Goal: Task Accomplishment & Management: Complete application form

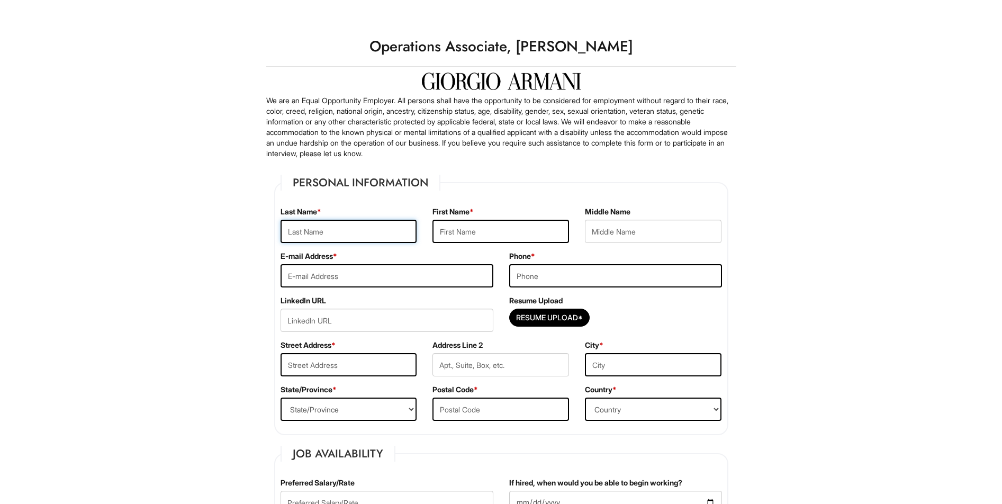
click at [311, 234] on input "text" at bounding box center [349, 231] width 137 height 23
type input "[PERSON_NAME]"
type input "ryanpensonjobs@outlook.com"
click at [546, 279] on input "tel" at bounding box center [615, 275] width 213 height 23
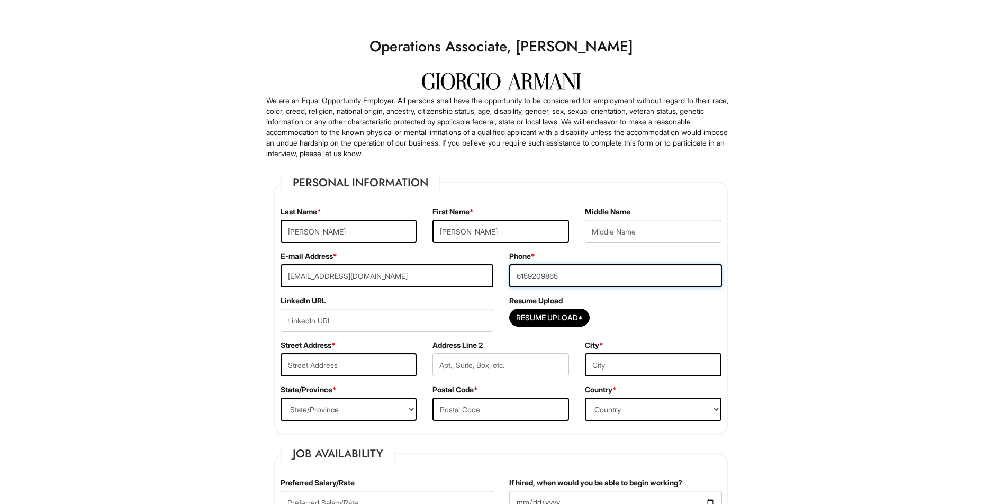
type input "6159209865"
click at [409, 330] on input "url" at bounding box center [387, 320] width 213 height 23
type input "https://www.linkedin.com/in/ryan-joshua-penson/"
click at [391, 353] on div "Street Address *" at bounding box center [349, 362] width 153 height 44
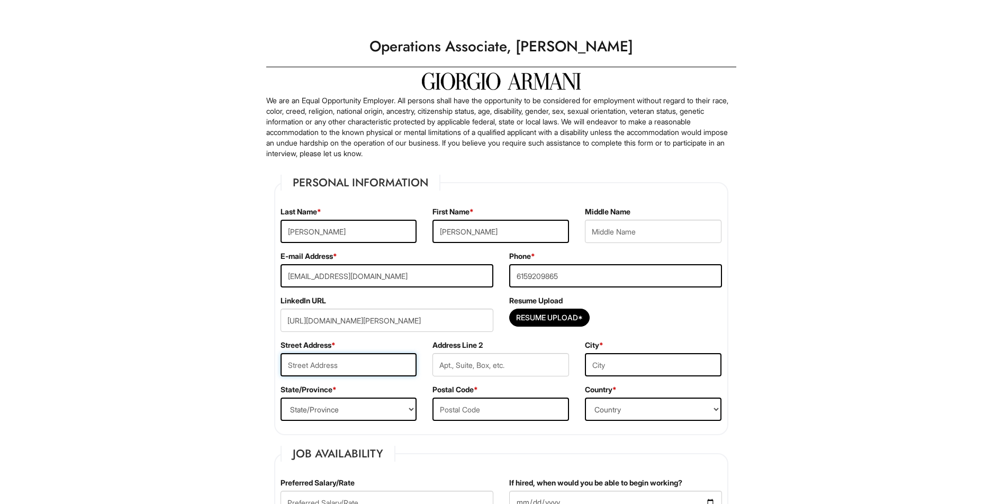
click at [378, 365] on input "text" at bounding box center [349, 364] width 137 height 23
type input "3431 Hopkins St"
type input "Nashville"
select select "TN"
type input "37215"
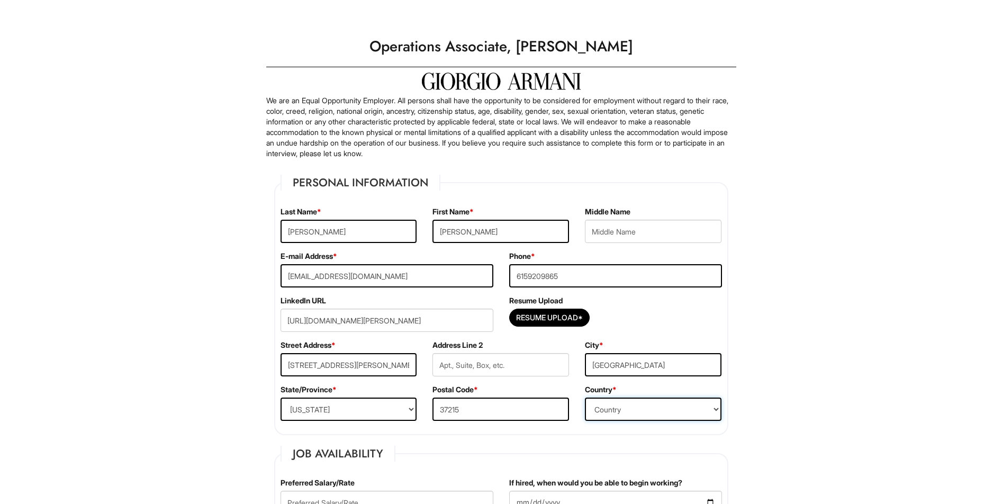
select select "United States of America"
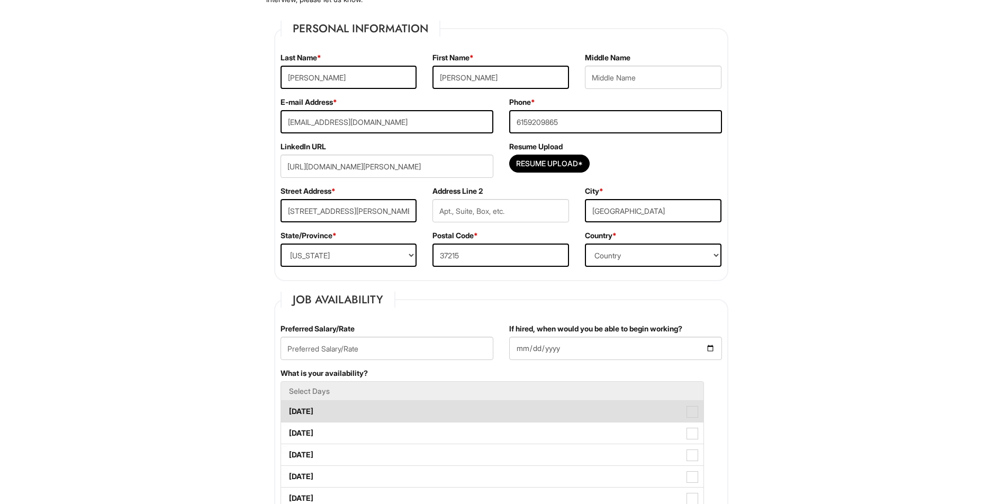
scroll to position [159, 0]
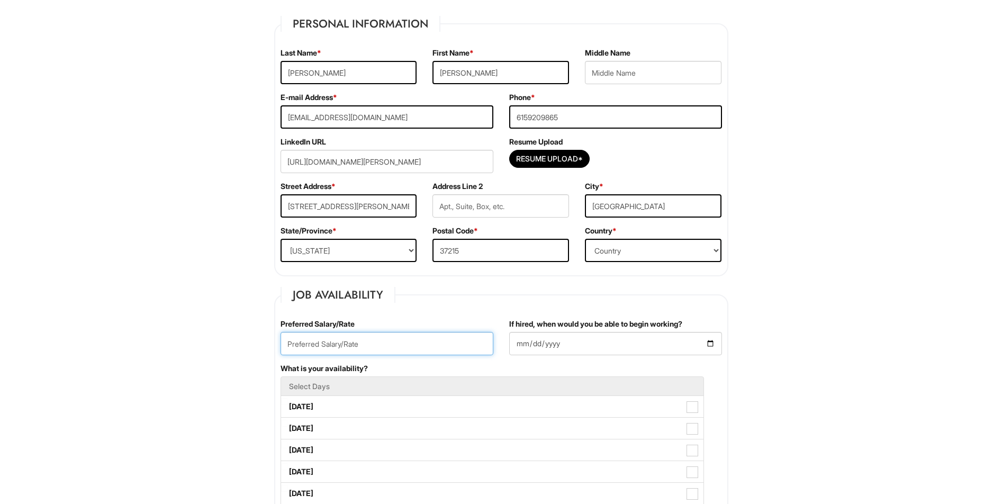
click at [429, 351] on input "text" at bounding box center [387, 343] width 213 height 23
click at [429, 352] on input "text" at bounding box center [387, 343] width 213 height 23
drag, startPoint x: 441, startPoint y: 346, endPoint x: 435, endPoint y: 345, distance: 5.9
click at [436, 345] on input "text" at bounding box center [387, 343] width 213 height 23
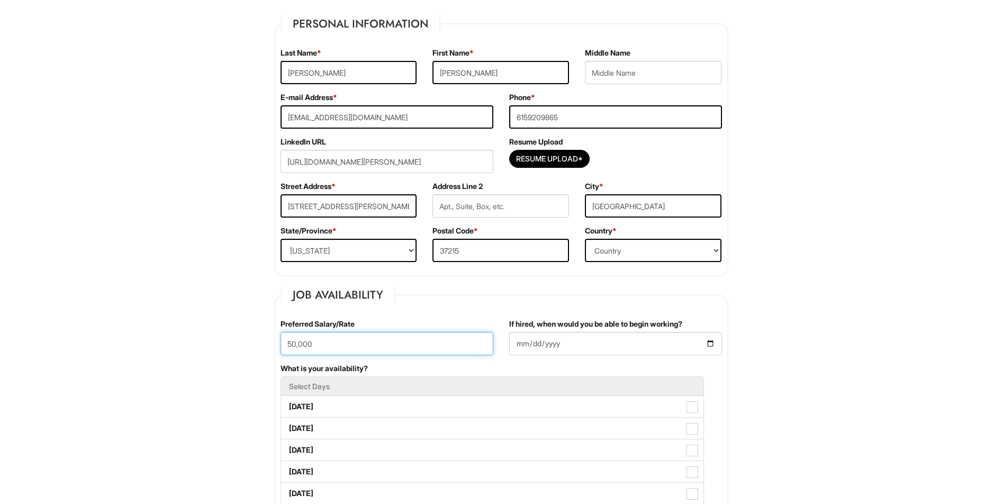
type input "50,000"
drag, startPoint x: 794, startPoint y: 356, endPoint x: 748, endPoint y: 355, distance: 46.1
click at [605, 348] on input "If hired, when would you be able to begin working?" at bounding box center [615, 343] width 213 height 23
click at [706, 343] on input "If hired, when would you be able to begin working?" at bounding box center [615, 343] width 213 height 23
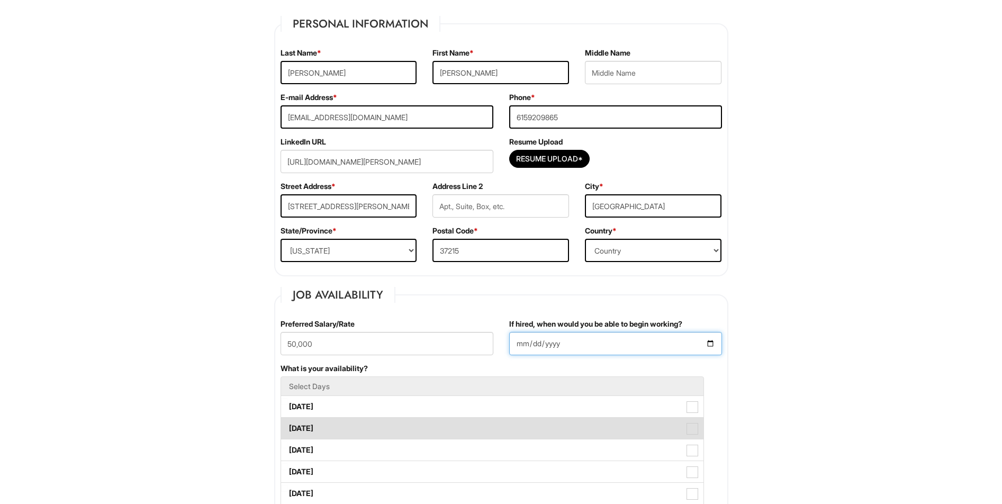
type input "2025-08-31"
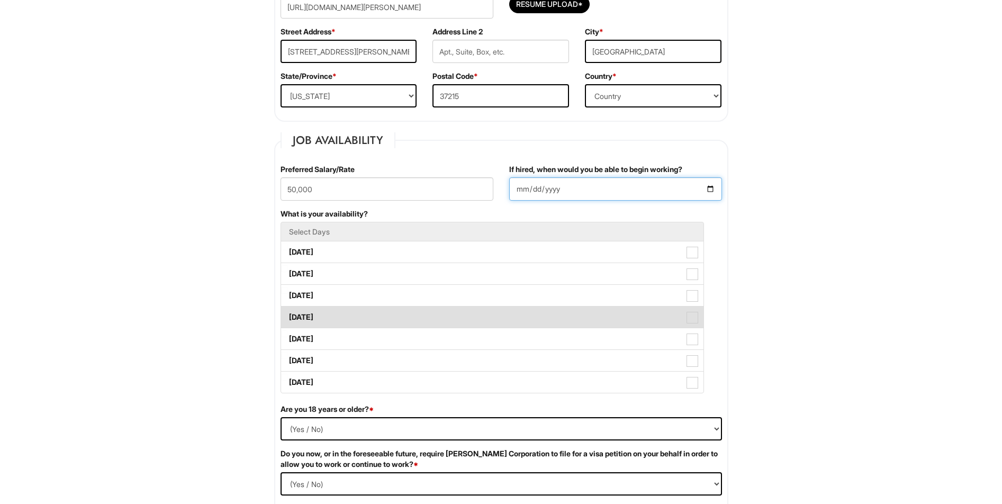
scroll to position [318, 0]
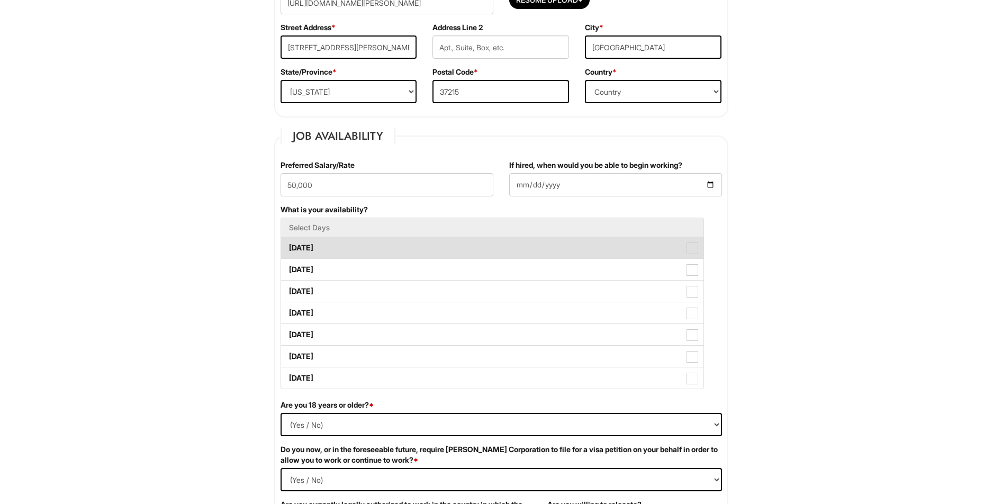
click at [702, 254] on li "Monday" at bounding box center [493, 248] width 424 height 22
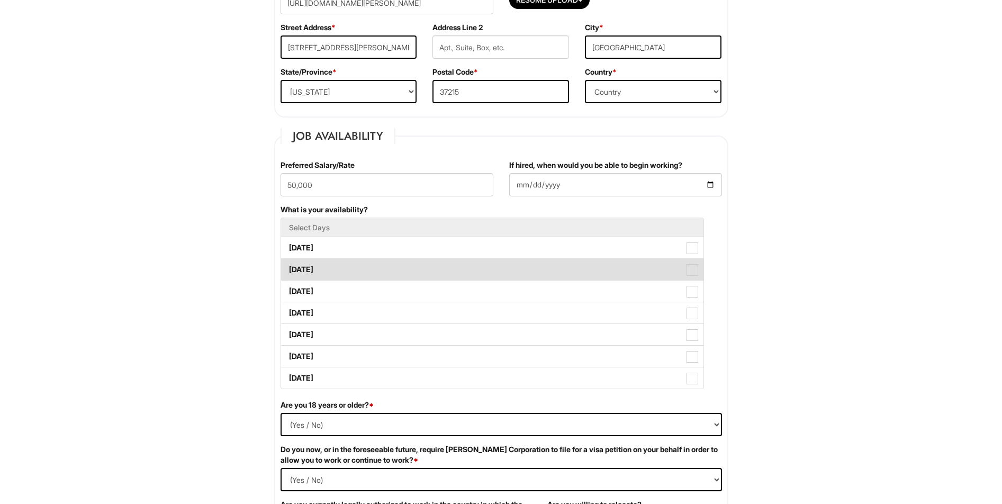
drag, startPoint x: 695, startPoint y: 254, endPoint x: 692, endPoint y: 270, distance: 16.2
click at [694, 255] on label "Monday" at bounding box center [492, 247] width 423 height 21
click at [288, 246] on Available_Monday "Monday" at bounding box center [284, 242] width 7 height 7
checkbox Available_Monday "true"
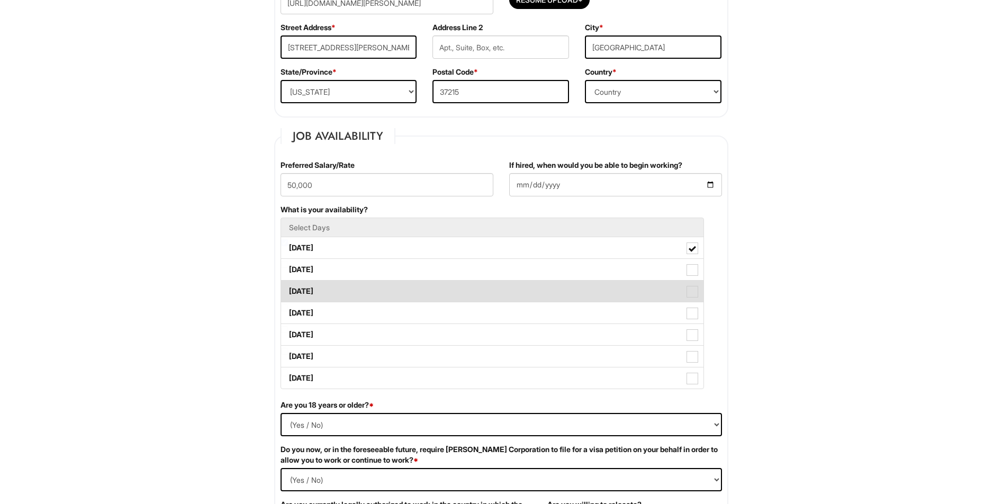
drag, startPoint x: 692, startPoint y: 270, endPoint x: 694, endPoint y: 297, distance: 27.1
click at [692, 271] on span at bounding box center [693, 270] width 12 height 12
click at [288, 268] on Available_Tuesday "Tuesday" at bounding box center [284, 264] width 7 height 7
checkbox Available_Tuesday "true"
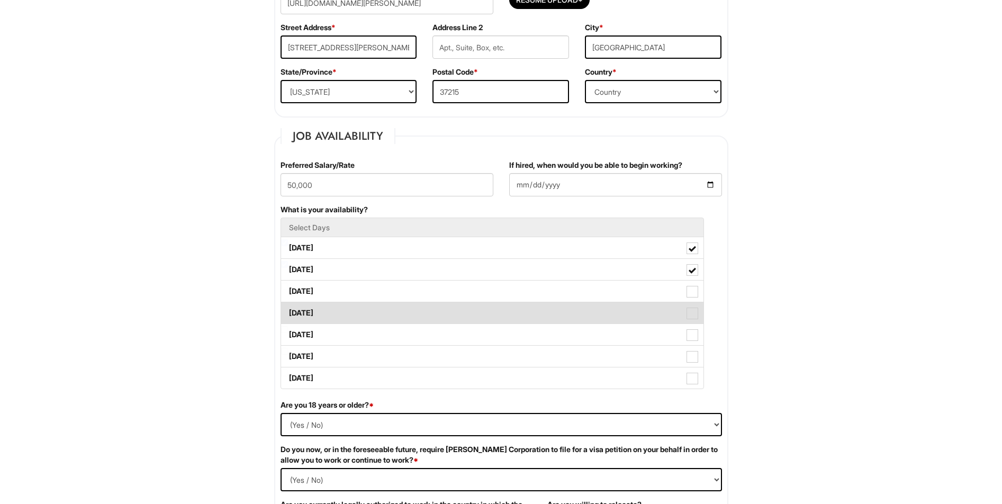
drag, startPoint x: 695, startPoint y: 306, endPoint x: 695, endPoint y: 321, distance: 14.8
click at [695, 307] on label "Thursday" at bounding box center [492, 312] width 423 height 21
click at [288, 307] on Available_Thursday "Thursday" at bounding box center [284, 307] width 7 height 7
checkbox Available_Thursday "true"
click at [694, 325] on label "Friday" at bounding box center [492, 334] width 423 height 21
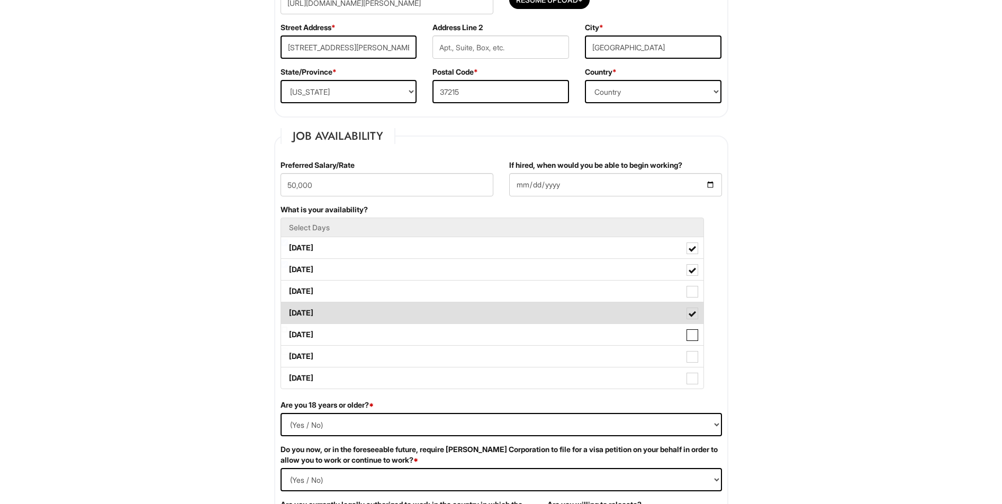
click at [288, 326] on Available_Friday "Friday" at bounding box center [284, 329] width 7 height 7
checkbox Available_Friday "true"
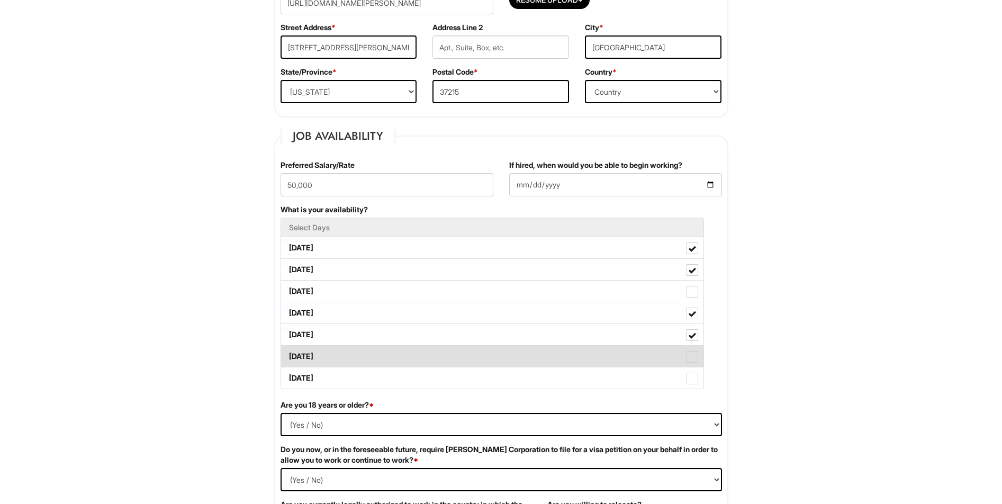
drag, startPoint x: 692, startPoint y: 293, endPoint x: 689, endPoint y: 346, distance: 53.5
click at [691, 299] on label "Wednesday" at bounding box center [492, 291] width 423 height 21
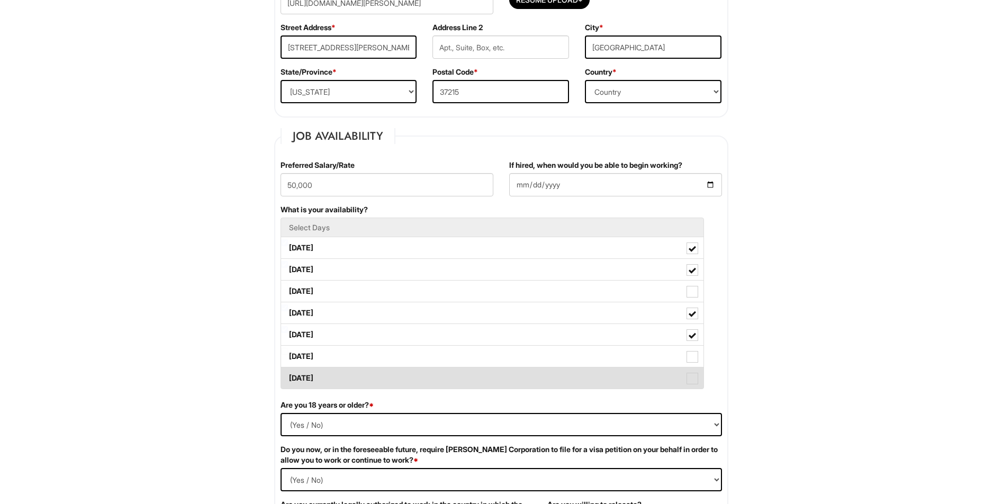
drag, startPoint x: 694, startPoint y: 348, endPoint x: 695, endPoint y: 372, distance: 23.3
click at [693, 353] on label "Saturday" at bounding box center [492, 356] width 423 height 21
click at [695, 372] on label "Sunday" at bounding box center [492, 378] width 423 height 21
click at [288, 372] on Available_Sunday "Sunday" at bounding box center [284, 373] width 7 height 7
checkbox Available_Sunday "true"
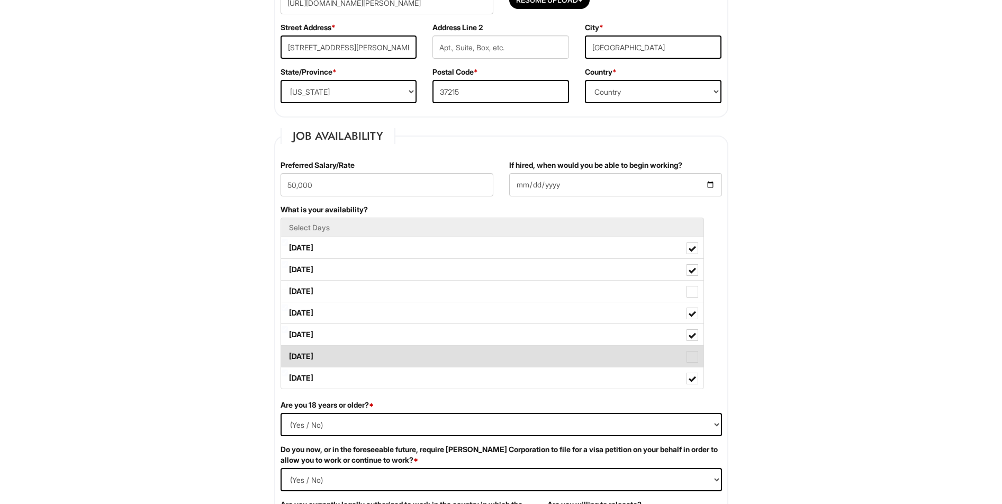
drag, startPoint x: 694, startPoint y: 364, endPoint x: 694, endPoint y: 349, distance: 14.8
click at [693, 364] on label "Saturday" at bounding box center [492, 356] width 423 height 21
click at [288, 355] on Available_Saturday "Saturday" at bounding box center [284, 351] width 7 height 7
checkbox Available_Saturday "true"
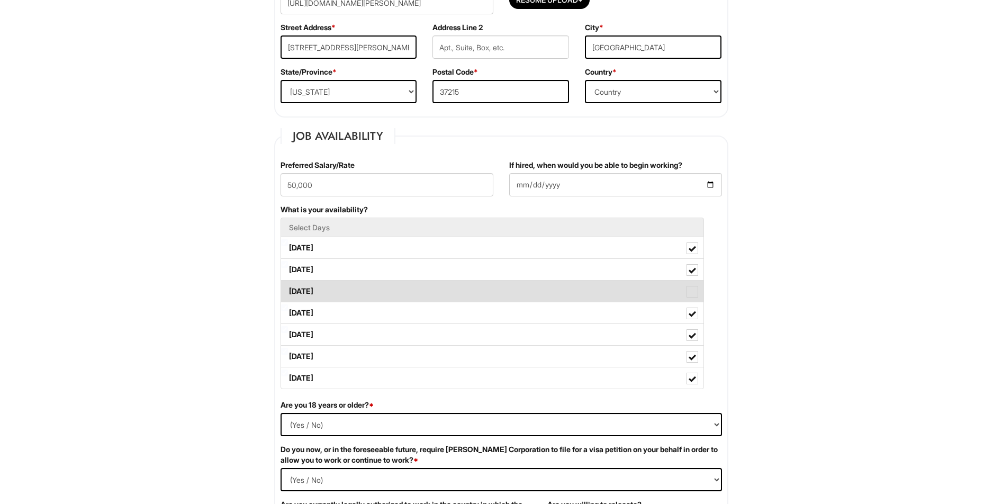
click at [692, 292] on span at bounding box center [693, 292] width 12 height 12
click at [288, 290] on Available_Wednesday "Wednesday" at bounding box center [284, 286] width 7 height 7
checkbox Available_Wednesday "true"
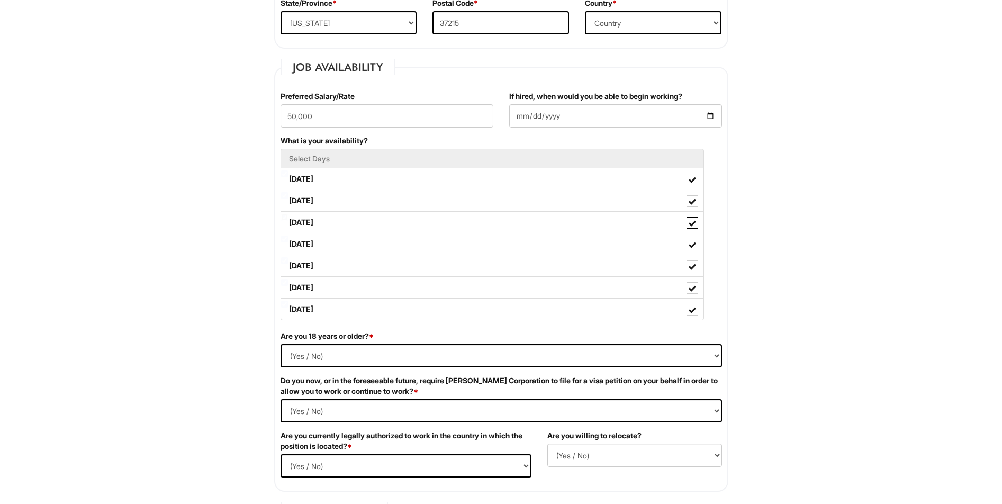
scroll to position [424, 0]
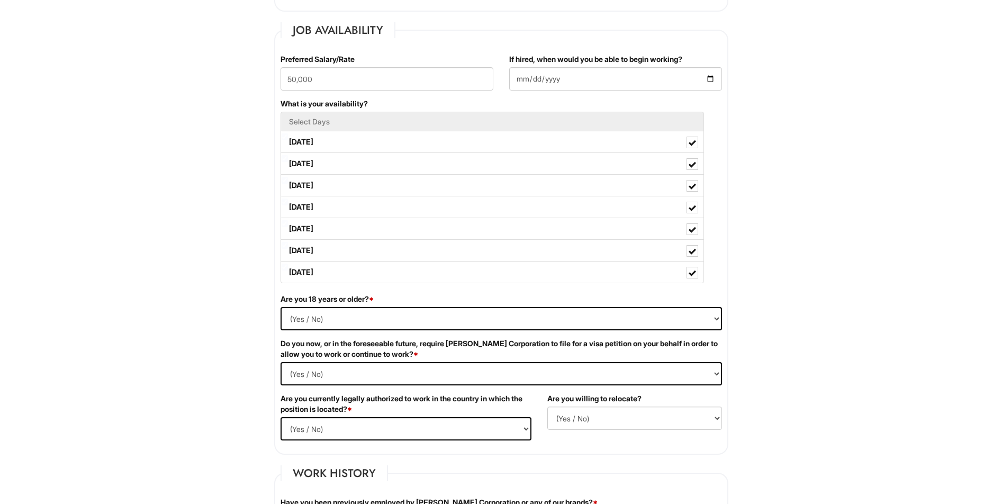
click at [572, 332] on div "Are you 18 years or older? * (Yes / No) Yes No" at bounding box center [502, 316] width 458 height 44
click at [548, 314] on select "(Yes / No) Yes No" at bounding box center [502, 318] width 442 height 23
select select "Yes"
click at [281, 307] on select "(Yes / No) Yes No" at bounding box center [502, 318] width 442 height 23
click at [436, 366] on Required "(Yes / No) Yes No" at bounding box center [502, 373] width 442 height 23
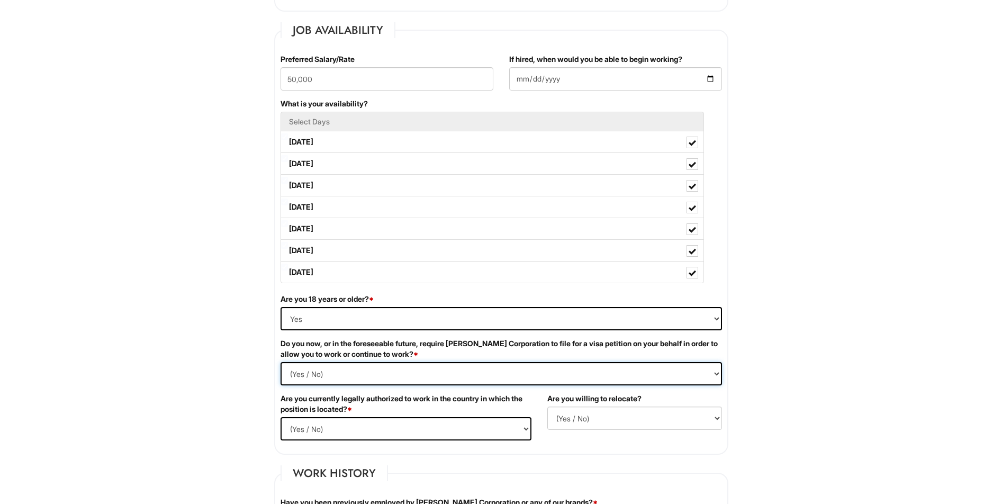
select Required "No"
click at [281, 362] on Required "(Yes / No) Yes No" at bounding box center [502, 373] width 442 height 23
click at [438, 432] on select "(Yes / No) Yes No" at bounding box center [406, 428] width 251 height 23
select select "Yes"
click at [281, 417] on select "(Yes / No) Yes No" at bounding box center [406, 428] width 251 height 23
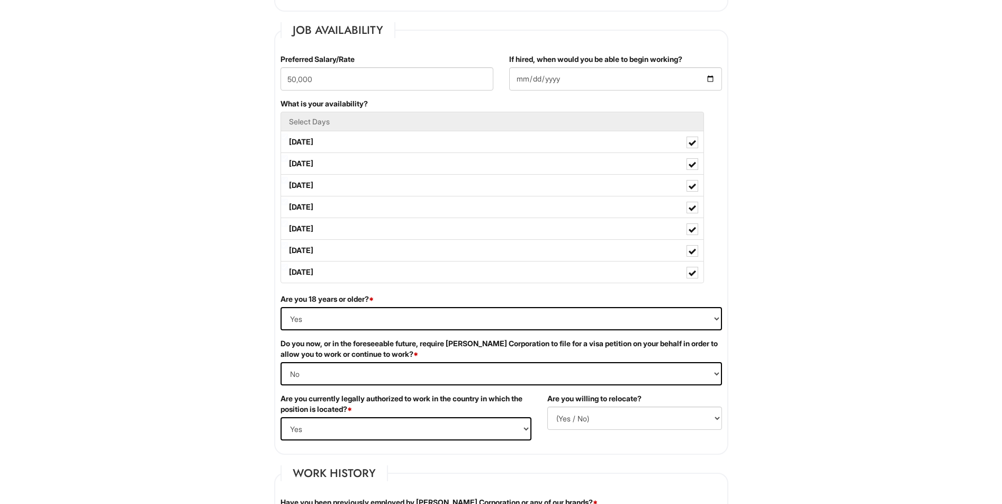
click at [546, 434] on div "Are you 18 years or older? * (Yes / No) Yes No Do you now, or in the foreseeabl…" at bounding box center [502, 371] width 458 height 155
click at [552, 416] on select "(Yes / No) No Yes" at bounding box center [635, 418] width 175 height 23
select select "Y"
click at [548, 407] on select "(Yes / No) No Yes" at bounding box center [635, 418] width 175 height 23
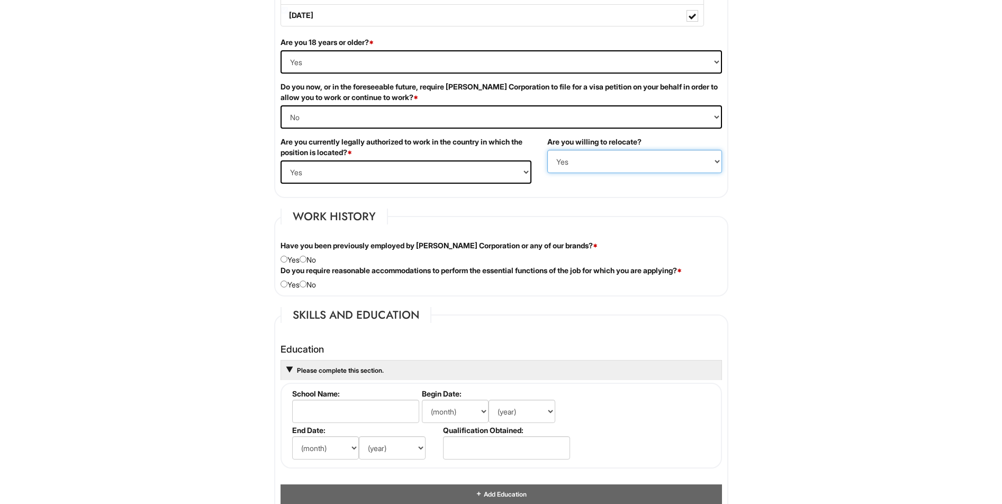
scroll to position [688, 0]
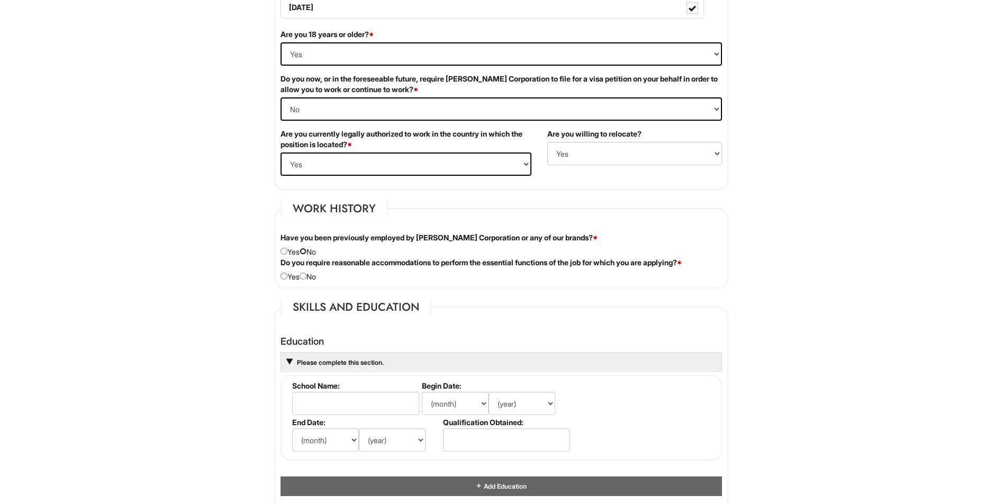
click at [306, 254] on input "radio" at bounding box center [303, 251] width 7 height 7
radio input "true"
click at [312, 273] on div "Do you require reasonable accommodations to perform the essential functions of …" at bounding box center [502, 269] width 458 height 25
click at [307, 276] on input "radio" at bounding box center [303, 276] width 7 height 7
radio input "true"
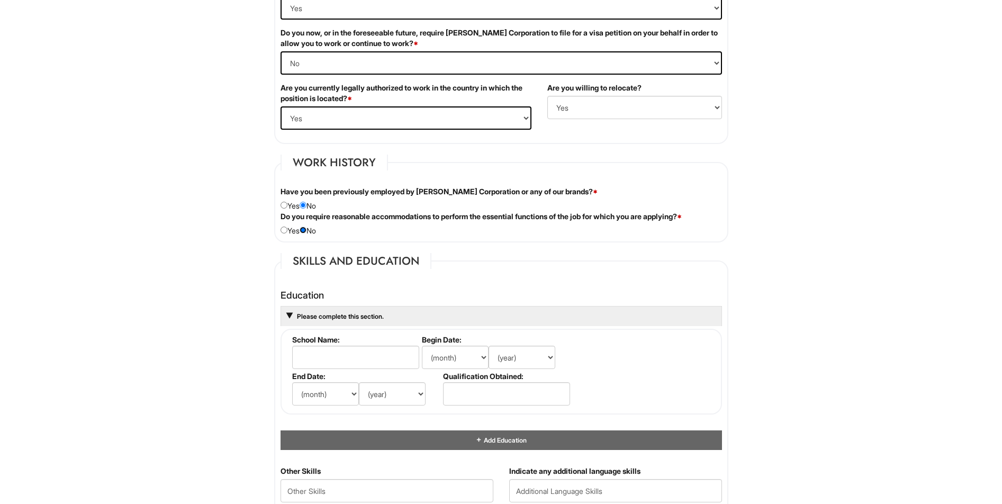
scroll to position [813, 0]
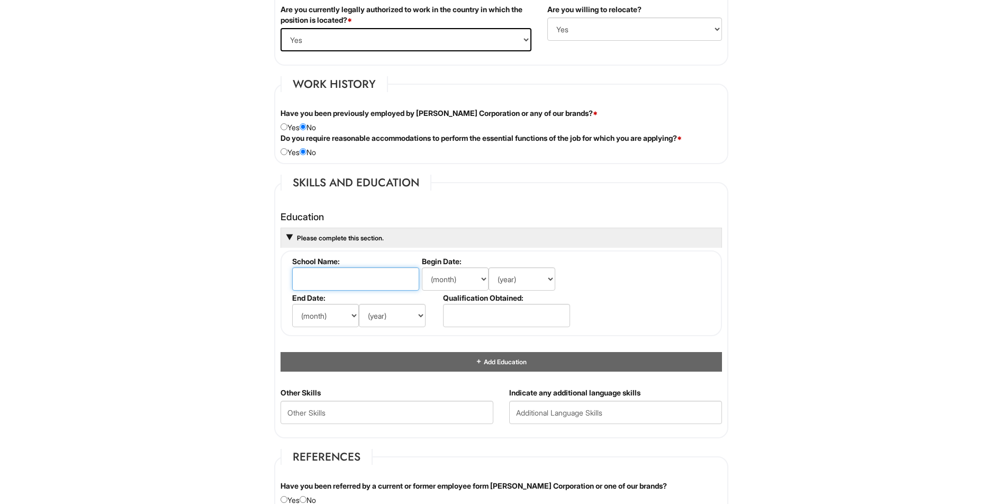
click at [303, 271] on input "text" at bounding box center [355, 278] width 127 height 23
type input "Indiana University Bloomington"
click at [476, 280] on select "(month) Jan Feb Mar Apr May Jun Jul Aug Sep Oct Nov Dec" at bounding box center [455, 278] width 67 height 23
select select "8"
click at [422, 267] on select "(month) Jan Feb Mar Apr May Jun Jul Aug Sep Oct Nov Dec" at bounding box center [455, 278] width 67 height 23
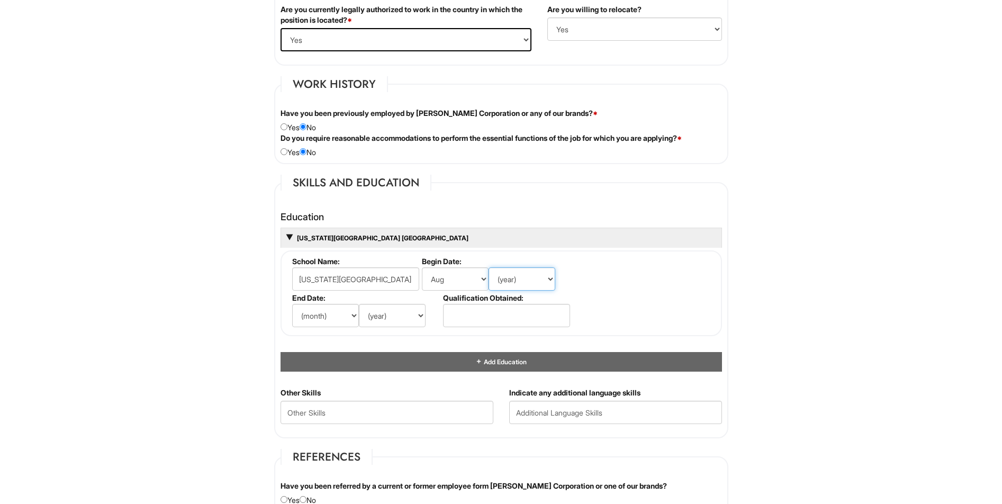
click at [549, 289] on select "(year) 2029 2028 2027 2026 2025 2024 2023 2022 2021 2020 2019 2018 2017 2016 20…" at bounding box center [522, 278] width 67 height 23
select select "2021"
click at [489, 267] on select "(year) 2029 2028 2027 2026 2025 2024 2023 2022 2021 2020 2019 2018 2017 2016 20…" at bounding box center [522, 278] width 67 height 23
click at [351, 308] on select "(month) Jan Feb Mar Apr May Jun Jul Aug Sep Oct Nov Dec" at bounding box center [325, 315] width 67 height 23
select select "5"
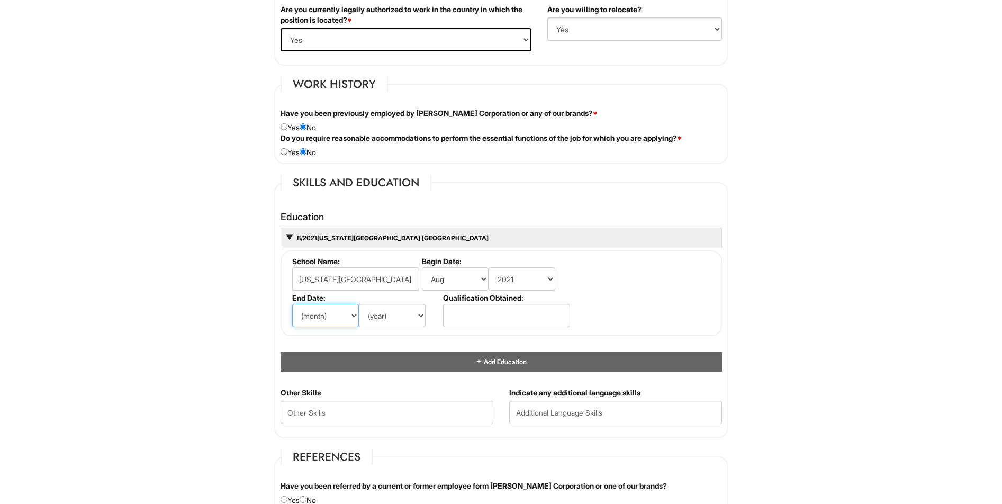
click at [292, 304] on select "(month) Jan Feb Mar Apr May Jun Jul Aug Sep Oct Nov Dec" at bounding box center [325, 315] width 67 height 23
click at [390, 308] on select "(year) 2029 2028 2027 2026 2025 2024 2023 2022 2021 2020 2019 2018 2017 2016 20…" at bounding box center [392, 315] width 67 height 23
select select "2025"
click at [359, 304] on select "(year) 2029 2028 2027 2026 2025 2024 2023 2022 2021 2020 2019 2018 2017 2016 20…" at bounding box center [392, 315] width 67 height 23
click at [486, 310] on input "text" at bounding box center [506, 315] width 127 height 23
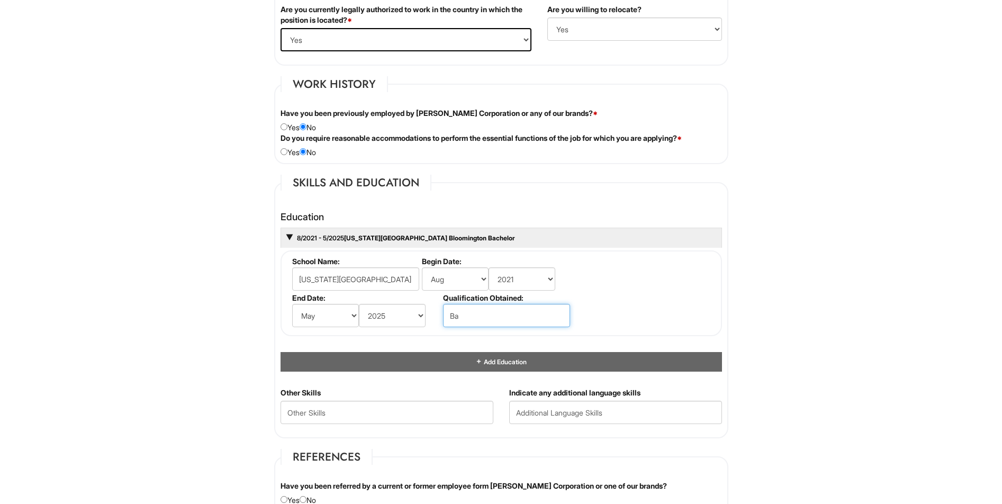
type input "B"
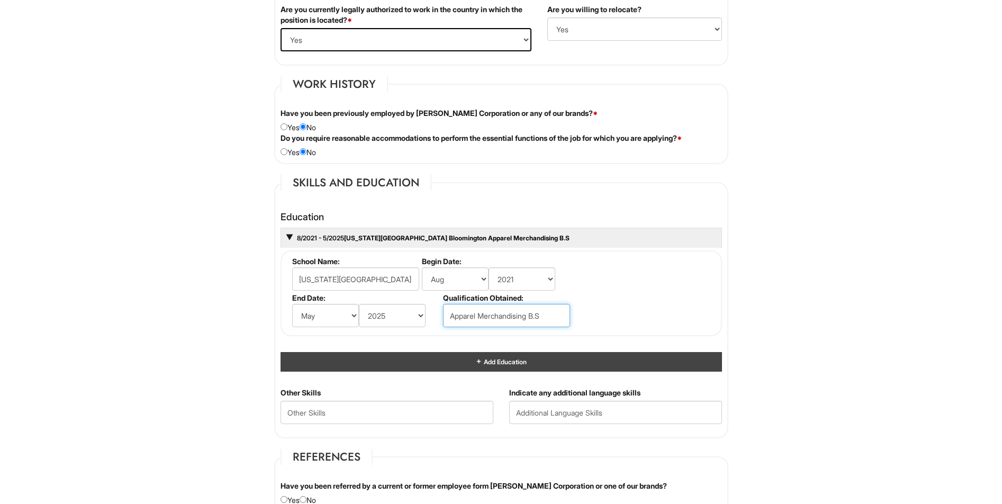
type input "Apparel Merchandising B.S"
click at [541, 362] on div "Add Education" at bounding box center [502, 362] width 442 height 20
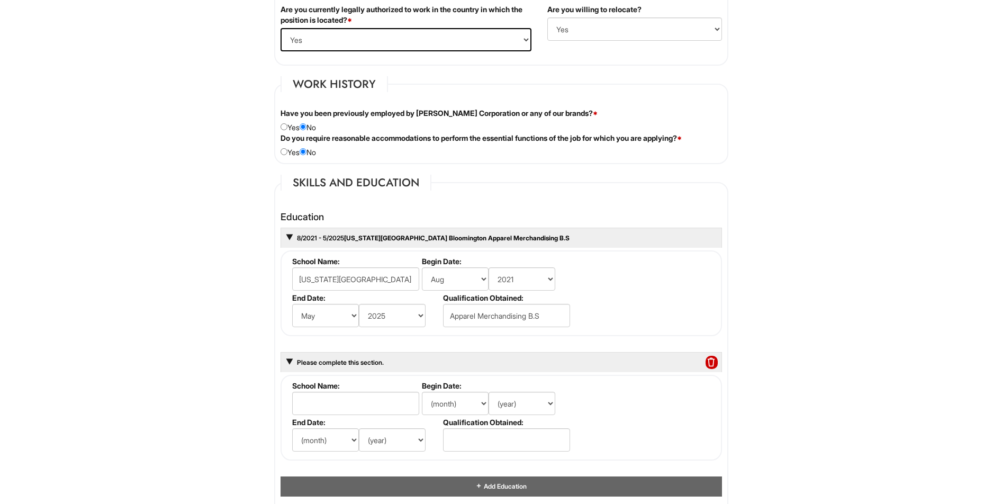
click at [364, 391] on li "School Name:" at bounding box center [355, 399] width 130 height 37
click at [363, 395] on input "text" at bounding box center [355, 403] width 127 height 23
type input "IES Abroad: Milan, Italy"
click at [461, 414] on select "(month) Jan Feb Mar Apr May Jun Jul Aug Sep Oct Nov Dec" at bounding box center [455, 403] width 67 height 23
select select "1"
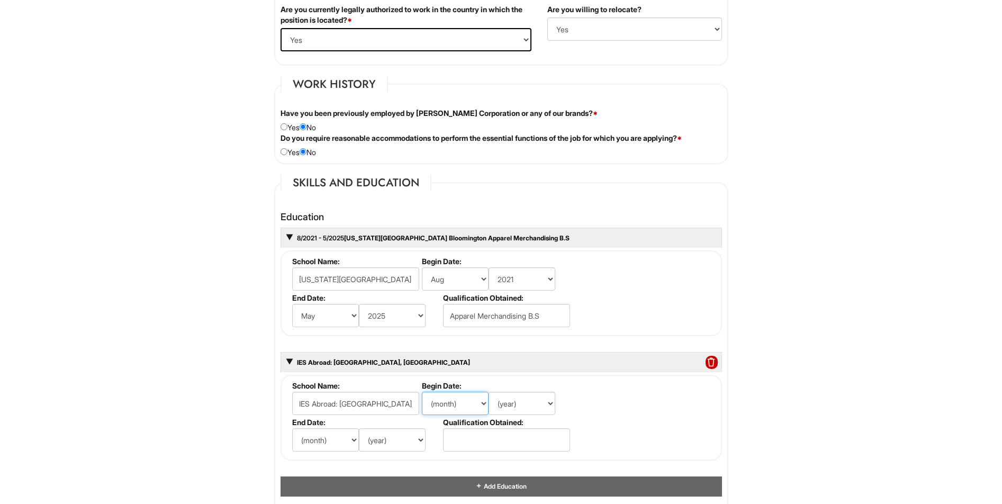
click at [422, 392] on select "(month) Jan Feb Mar Apr May Jun Jul Aug Sep Oct Nov Dec" at bounding box center [455, 403] width 67 height 23
drag, startPoint x: 528, startPoint y: 405, endPoint x: 527, endPoint y: 398, distance: 7.6
click at [528, 406] on select "(year) 2029 2028 2027 2026 2025 2024 2023 2022 2021 2020 2019 2018 2017 2016 20…" at bounding box center [522, 403] width 67 height 23
select select "2024"
click at [489, 392] on select "(year) 2029 2028 2027 2026 2025 2024 2023 2022 2021 2020 2019 2018 2017 2016 20…" at bounding box center [522, 403] width 67 height 23
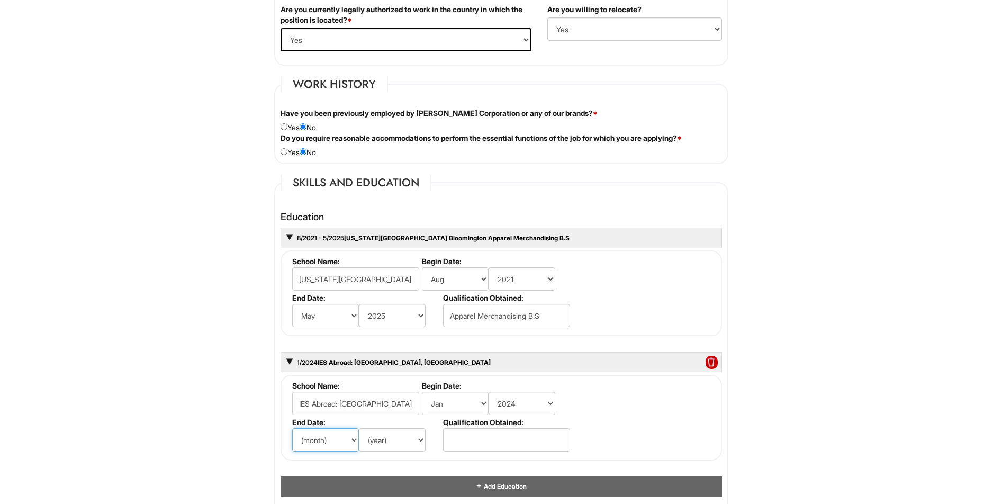
click at [347, 433] on select "(month) Jan Feb Mar Apr May Jun Jul Aug Sep Oct Nov Dec" at bounding box center [325, 439] width 67 height 23
select select "5"
click at [292, 428] on select "(month) Jan Feb Mar Apr May Jun Jul Aug Sep Oct Nov Dec" at bounding box center [325, 439] width 67 height 23
click at [383, 436] on select "(year) 2029 2028 2027 2026 2025 2024 2023 2022 2021 2020 2019 2018 2017 2016 20…" at bounding box center [392, 439] width 67 height 23
select select "2024"
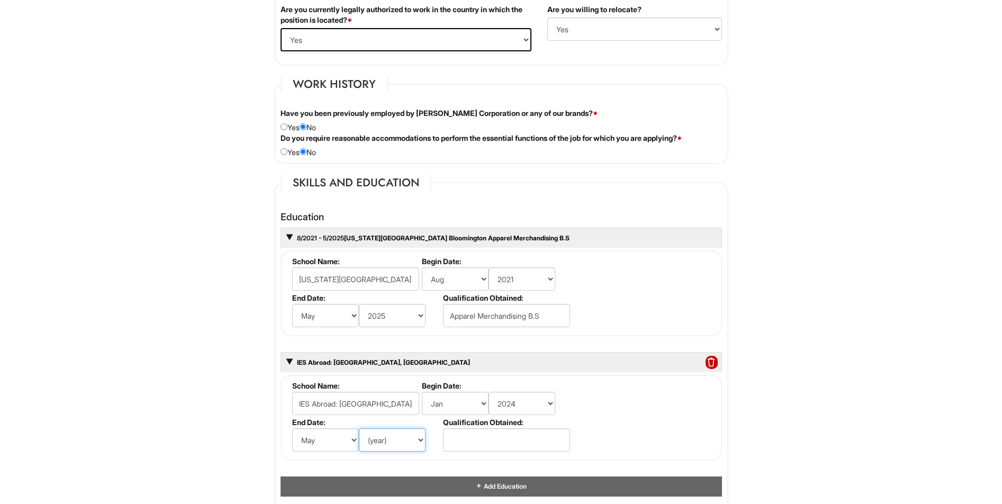
click at [359, 428] on select "(year) 2029 2028 2027 2026 2025 2024 2023 2022 2021 2020 2019 2018 2017 2016 20…" at bounding box center [392, 439] width 67 height 23
click at [501, 440] on input "text" at bounding box center [506, 439] width 127 height 23
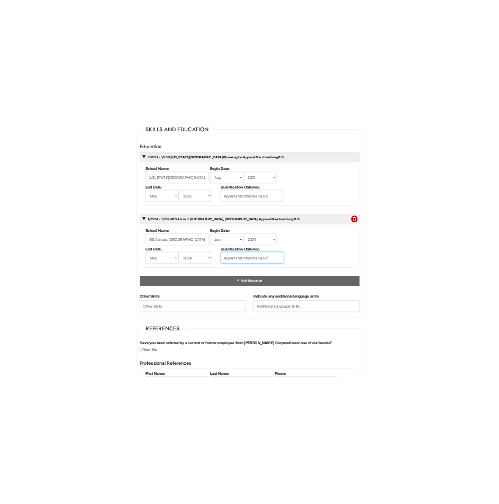
scroll to position [1025, 0]
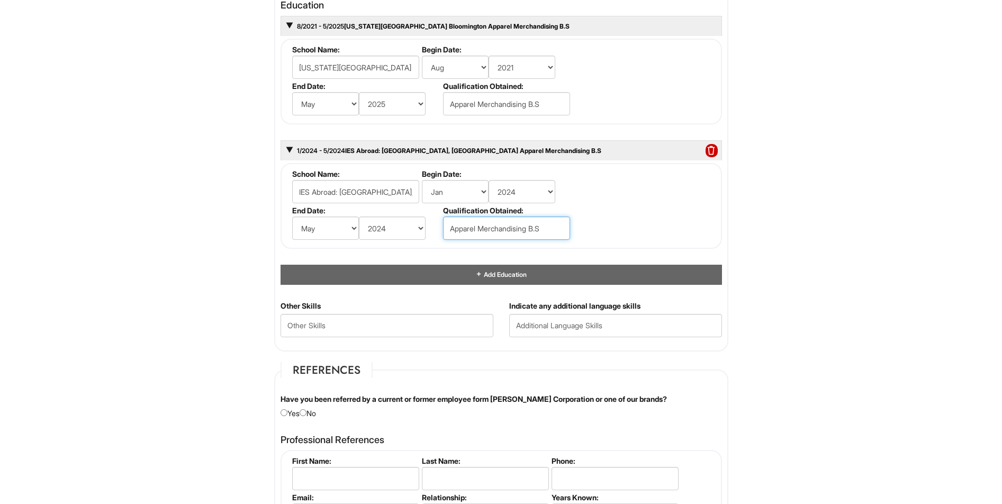
type input "Apparel Merchandising B.S"
click at [432, 339] on div "Other Skills" at bounding box center [387, 323] width 229 height 44
click at [436, 325] on Skills "text" at bounding box center [387, 325] width 213 height 23
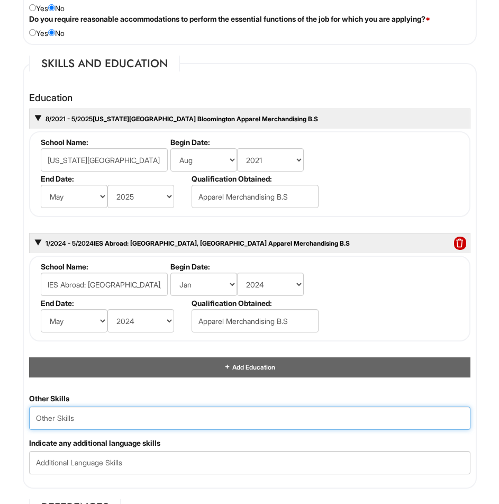
scroll to position [1554, 0]
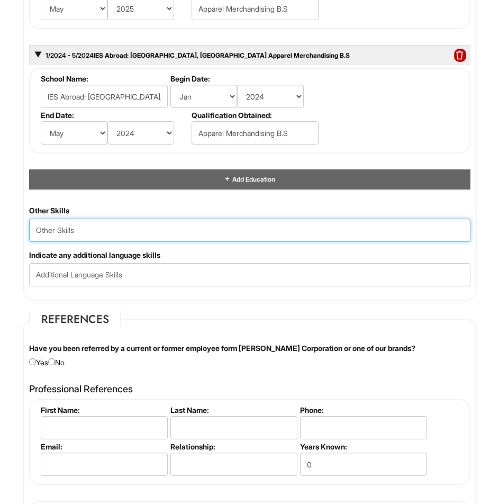
click at [139, 222] on Skills "text" at bounding box center [250, 230] width 442 height 23
click at [339, 230] on Skills "text" at bounding box center [250, 230] width 442 height 23
type Skills "T"
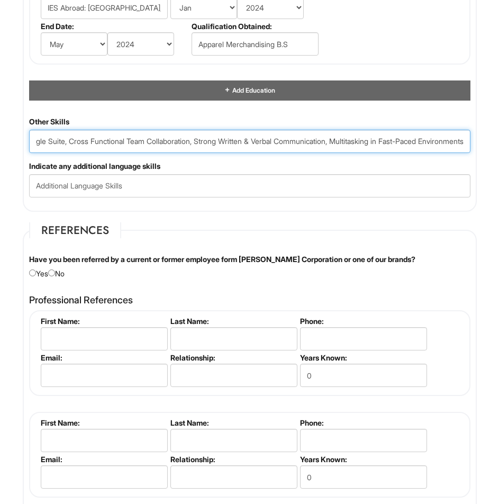
scroll to position [1660, 0]
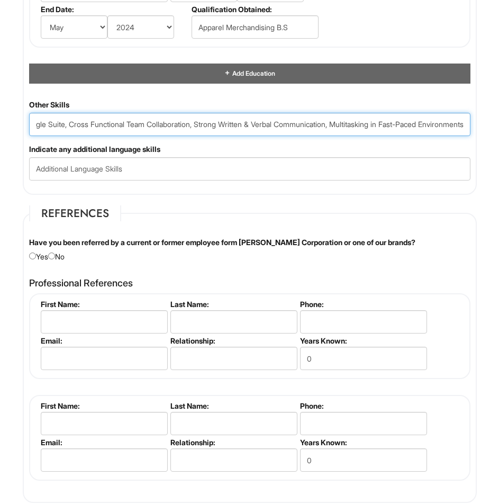
type Skills "Retail Operations, Inventory Control & Accuracy, Merchandising & Product Flow C…"
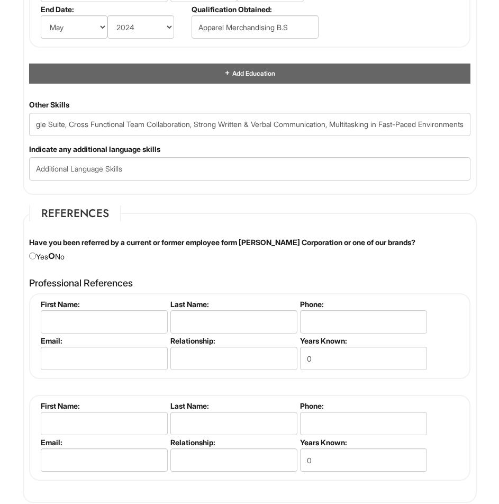
scroll to position [0, 0]
click at [55, 257] on input "radio" at bounding box center [51, 256] width 7 height 7
radio input "true"
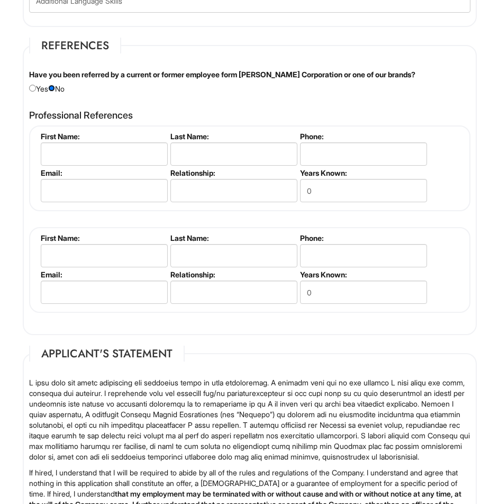
scroll to position [1819, 0]
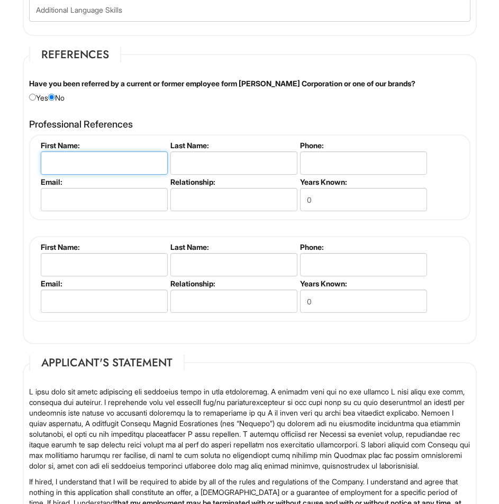
click at [96, 175] on input "text" at bounding box center [104, 162] width 127 height 23
type input "Jaime"
type input "Bacalan"
click at [333, 147] on label "Phone:" at bounding box center [363, 145] width 126 height 9
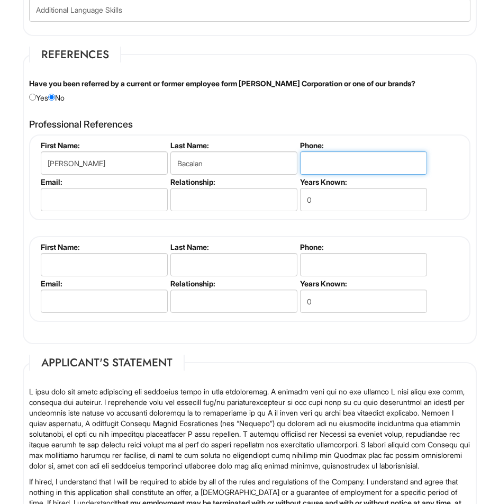
click at [334, 168] on input "tel" at bounding box center [363, 162] width 127 height 23
click at [267, 200] on input "text" at bounding box center [234, 199] width 127 height 23
type input "Mentor/Old Boss"
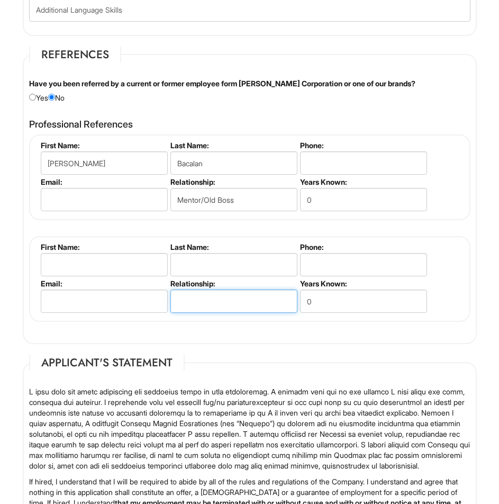
click at [218, 309] on input "text" at bounding box center [234, 301] width 127 height 23
type input "Mentor/Senior Buyer"
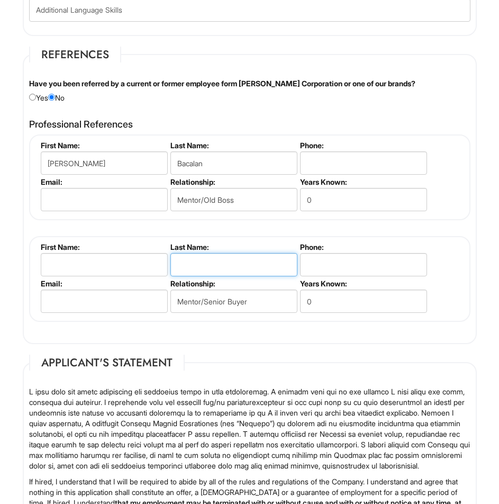
click at [239, 273] on input "text" at bounding box center [234, 264] width 127 height 23
type input "Penson"
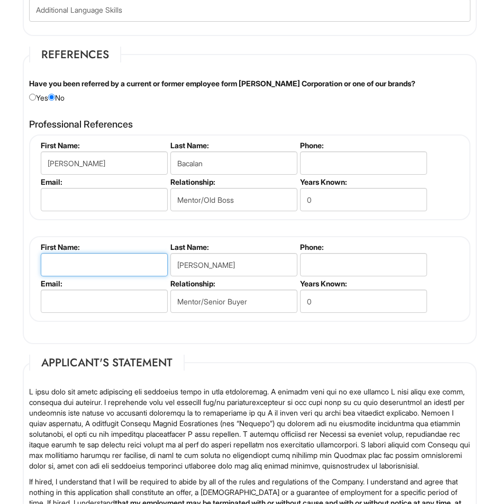
click at [85, 274] on input "text" at bounding box center [104, 264] width 127 height 23
type input "R"
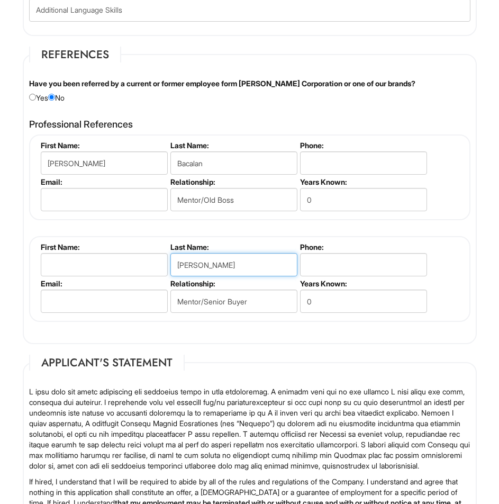
drag, startPoint x: 219, startPoint y: 264, endPoint x: 158, endPoint y: 253, distance: 61.4
click at [158, 243] on ul "First Name: Last Name: Penson Phone: Email: Relationship: Mentor/Senior Buyer Y…" at bounding box center [251, 243] width 426 height 0
type input "Ralph"
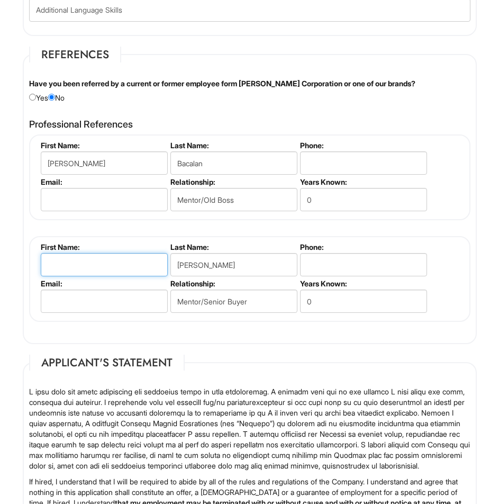
drag, startPoint x: 64, startPoint y: 269, endPoint x: 71, endPoint y: 267, distance: 7.2
click at [64, 268] on input "text" at bounding box center [104, 264] width 127 height 23
type input "Ray"
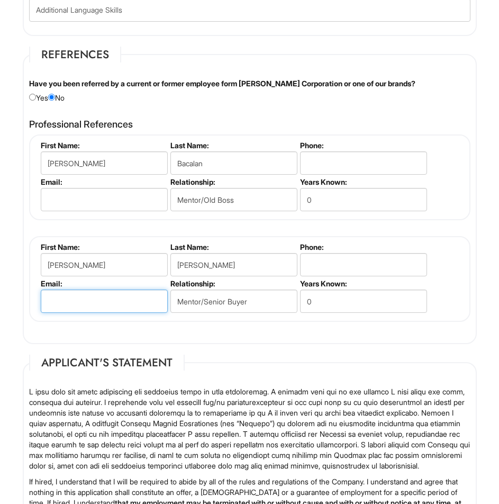
click at [128, 297] on input "email" at bounding box center [104, 301] width 127 height 23
type input "ray@stay-rooted.com"
click at [88, 212] on li "Email:" at bounding box center [103, 195] width 130 height 37
drag, startPoint x: 92, startPoint y: 185, endPoint x: 97, endPoint y: 204, distance: 20.3
click at [92, 185] on label "Email:" at bounding box center [104, 181] width 126 height 9
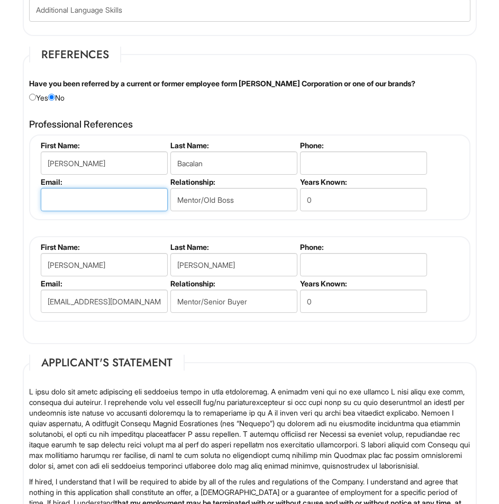
click at [97, 205] on input "email" at bounding box center [104, 199] width 127 height 23
type input "j_bacalan@yahoo.com"
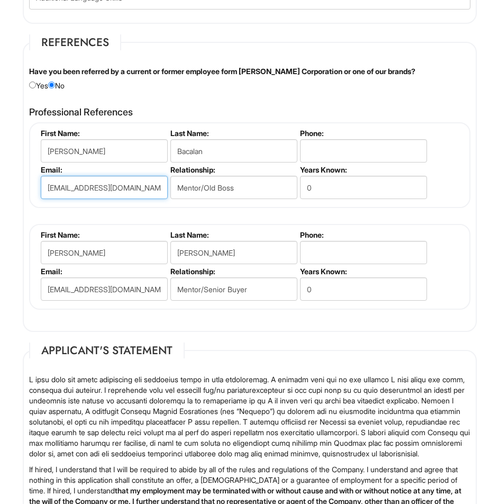
scroll to position [1766, 0]
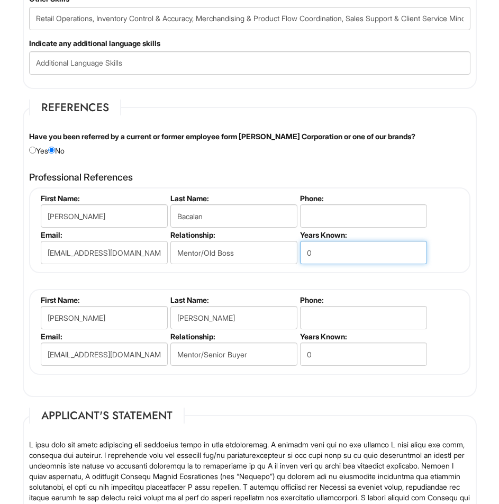
click at [329, 250] on input "0" at bounding box center [363, 252] width 127 height 23
type input "6"
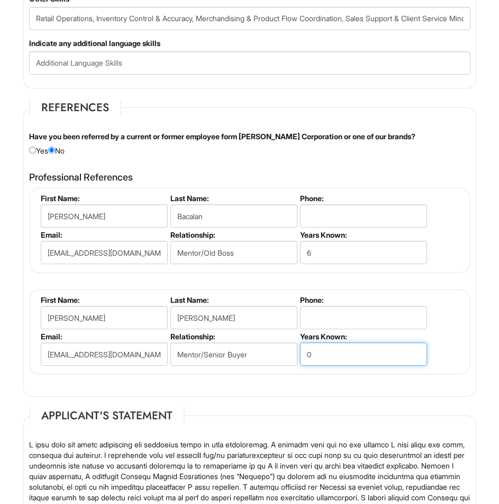
drag, startPoint x: 371, startPoint y: 357, endPoint x: 357, endPoint y: 355, distance: 13.9
click at [365, 360] on input "0" at bounding box center [363, 354] width 127 height 23
type input "7"
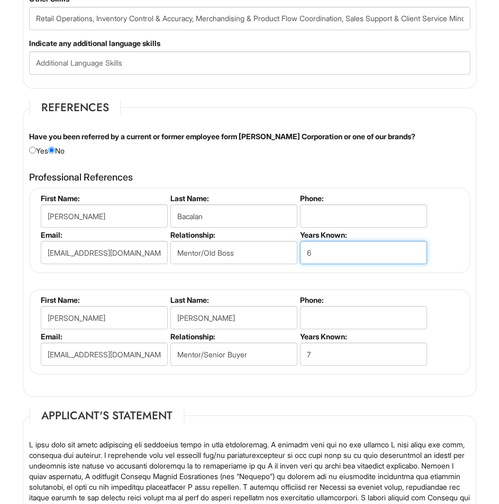
click at [334, 249] on input "6" at bounding box center [363, 252] width 127 height 23
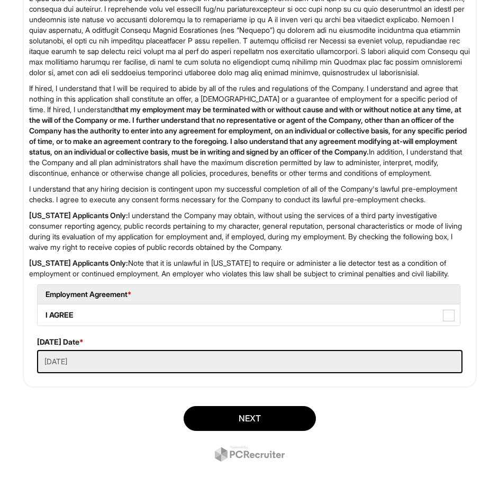
scroll to position [2255, 0]
type input "7"
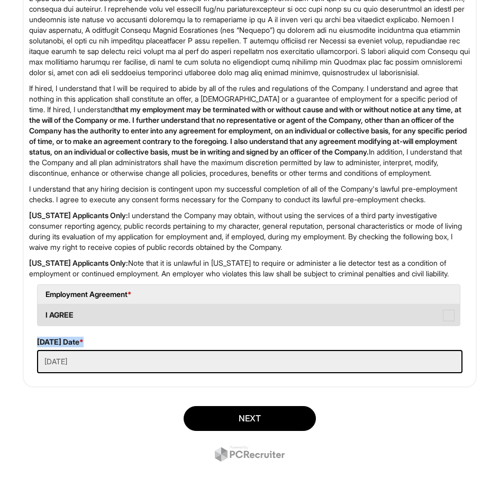
click at [116, 324] on div "If hired, I understand that I will be required to abide by all of the rules and…" at bounding box center [250, 183] width 458 height 380
drag, startPoint x: 116, startPoint y: 323, endPoint x: 127, endPoint y: 322, distance: 10.1
click at [117, 323] on label "I AGREE" at bounding box center [249, 314] width 423 height 21
click at [44, 313] on AGREE "I AGREE" at bounding box center [41, 310] width 7 height 7
checkbox AGREE "true"
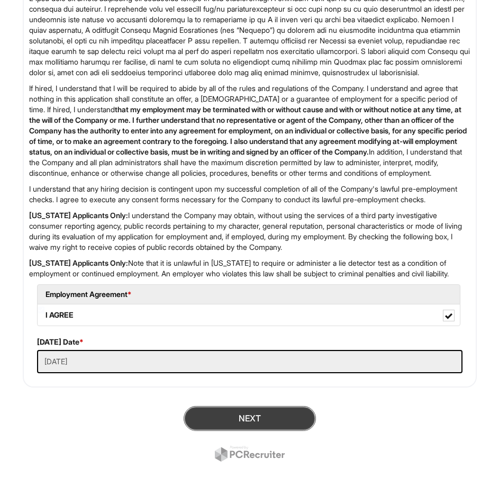
click at [220, 423] on button "Next" at bounding box center [250, 418] width 132 height 25
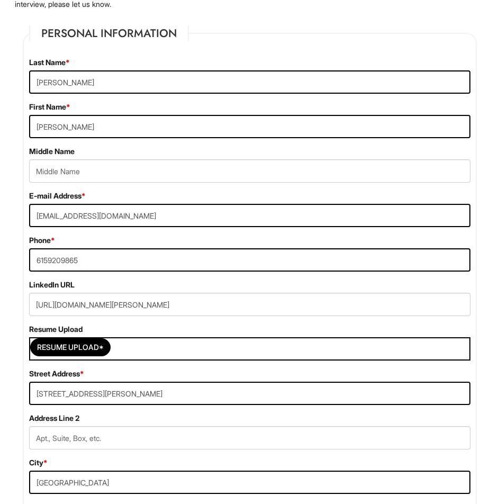
scroll to position [223, 0]
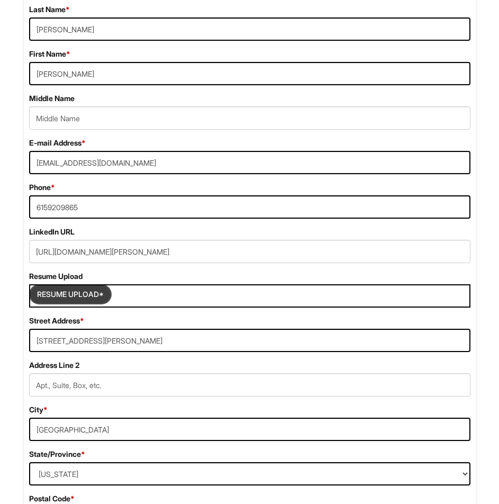
click at [100, 290] on input "Resume Upload*" at bounding box center [70, 294] width 79 height 17
type input "C:\fakepath\RESUME - Ryan Penson.pdf"
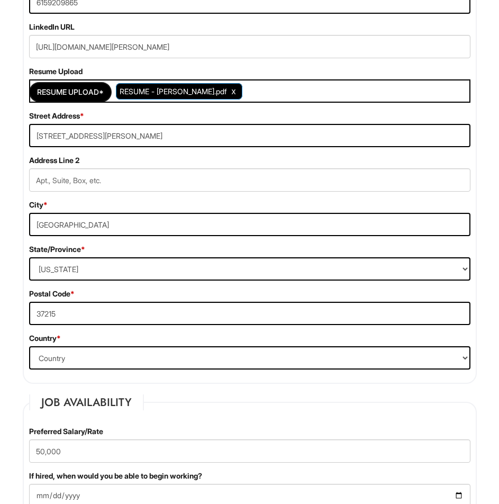
scroll to position [435, 0]
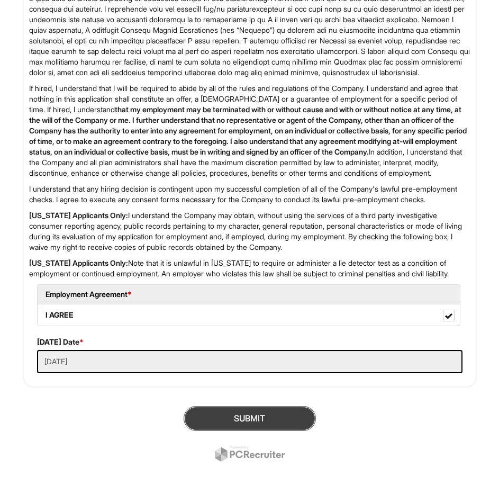
click at [236, 413] on button "SUBMIT" at bounding box center [250, 418] width 132 height 25
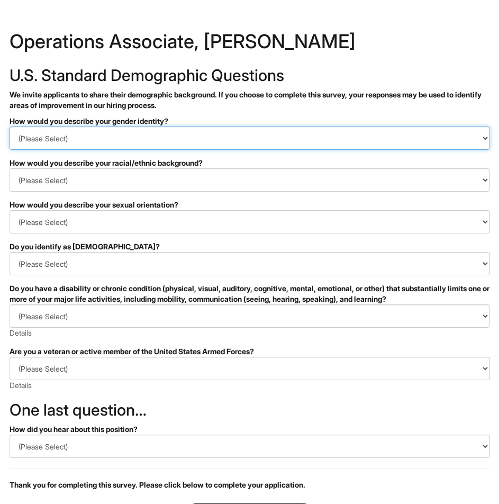
click at [170, 137] on select "(Please Select) Man Woman Non-binary I prefer to self-describe I don't wish to …" at bounding box center [250, 138] width 481 height 23
select select "Man"
click at [10, 127] on select "(Please Select) Man Woman Non-binary I prefer to self-describe I don't wish to …" at bounding box center [250, 138] width 481 height 23
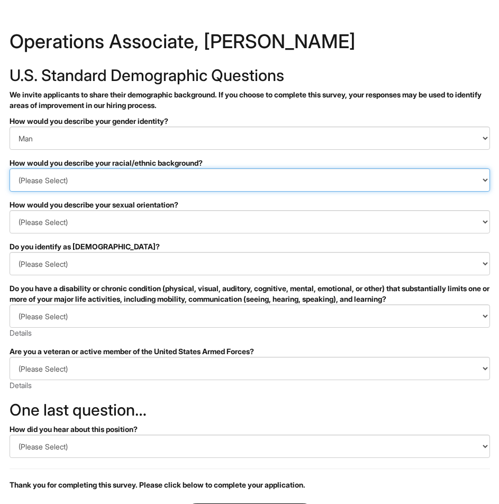
click at [156, 186] on select "(Please Select) Black or of African descent East Asian Hispanic, Latinx or of S…" at bounding box center [250, 179] width 481 height 23
click at [103, 188] on select "(Please Select) Black or of African descent East Asian Hispanic, Latinx or of S…" at bounding box center [250, 179] width 481 height 23
select select "East Asian"
click at [10, 168] on select "(Please Select) Black or of African descent East Asian Hispanic, Latinx or of S…" at bounding box center [250, 179] width 481 height 23
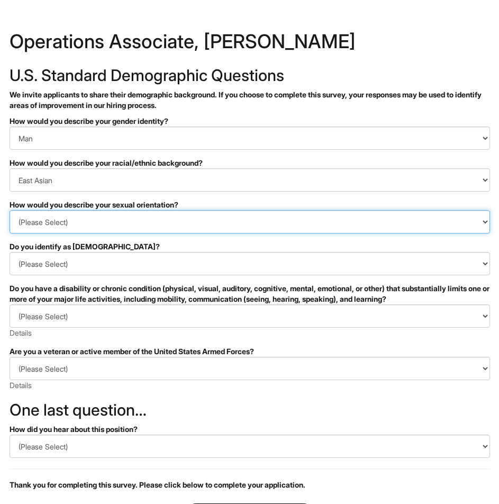
click at [95, 223] on select "(Please Select) Asexual Bisexual and/or pansexual Gay Heterosexual Lesbian Quee…" at bounding box center [250, 221] width 481 height 23
select select "Heterosexual"
click at [10, 210] on select "(Please Select) Asexual Bisexual and/or pansexual Gay Heterosexual Lesbian Quee…" at bounding box center [250, 221] width 481 height 23
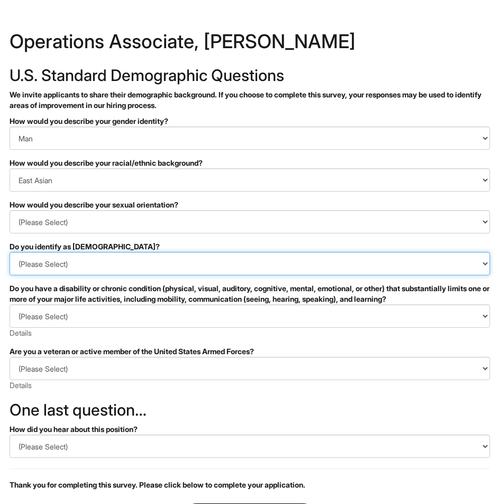
click at [100, 261] on select "(Please Select) Yes No I prefer to self-describe I don't wish to answer" at bounding box center [250, 263] width 481 height 23
select select "No"
click at [10, 252] on select "(Please Select) Yes No I prefer to self-describe I don't wish to answer" at bounding box center [250, 263] width 481 height 23
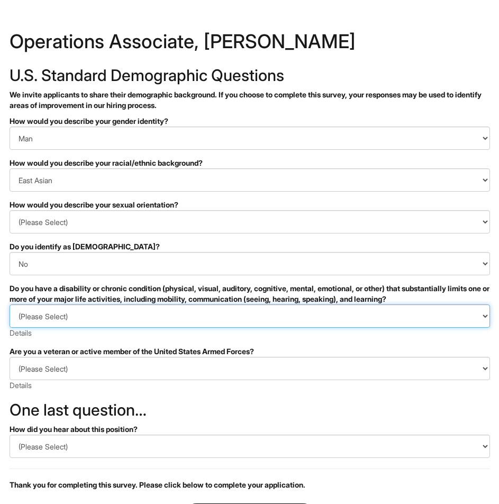
click at [101, 312] on select "(Please Select) YES, I HAVE A DISABILITY (or previously had a disability) NO, I…" at bounding box center [250, 315] width 481 height 23
select select "NO, I DON'T HAVE A DISABILITY"
click at [10, 304] on select "(Please Select) YES, I HAVE A DISABILITY (or previously had a disability) NO, I…" at bounding box center [250, 315] width 481 height 23
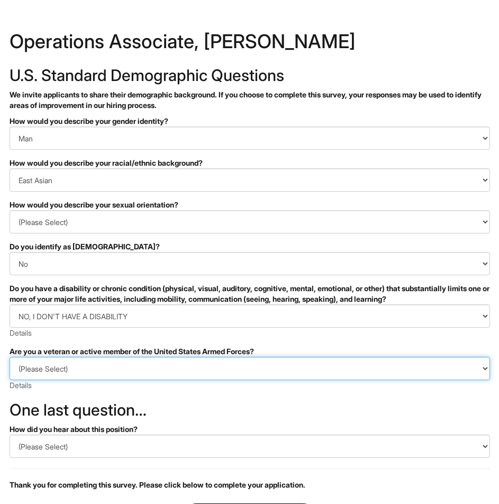
click at [84, 366] on select "(Please Select) I IDENTIFY AS ONE OR MORE OF THE CLASSIFICATIONS OF PROTECTED V…" at bounding box center [250, 368] width 481 height 23
select select "I AM NOT A PROTECTED VETERAN"
click at [10, 357] on select "(Please Select) I IDENTIFY AS ONE OR MORE OF THE CLASSIFICATIONS OF PROTECTED V…" at bounding box center [250, 368] width 481 height 23
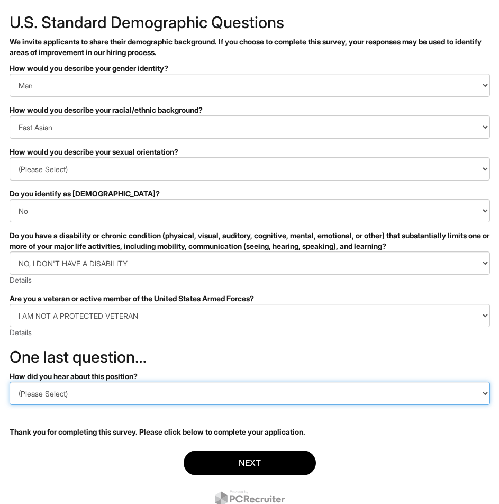
click at [95, 400] on select "(Please Select) CareerBuilder Indeed LinkedIn Monster Referral Other" at bounding box center [250, 393] width 481 height 23
select select "LinkedIn"
click at [10, 382] on select "(Please Select) CareerBuilder Indeed LinkedIn Monster Referral Other" at bounding box center [250, 393] width 481 height 23
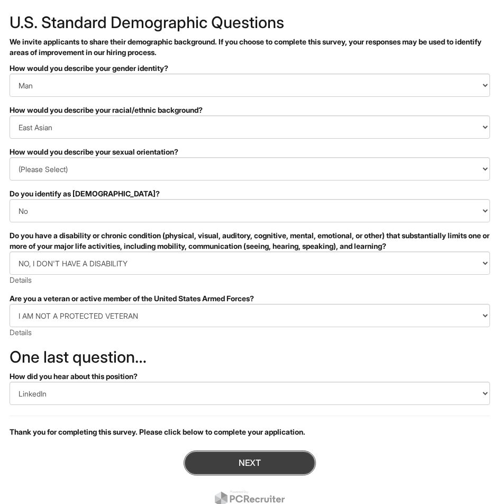
click at [216, 456] on button "Next" at bounding box center [250, 463] width 132 height 25
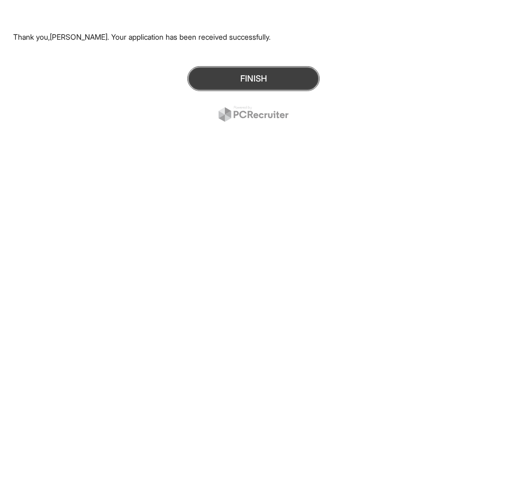
click at [222, 77] on button "Finish" at bounding box center [253, 78] width 132 height 25
